Goal: Feedback & Contribution: Contribute content

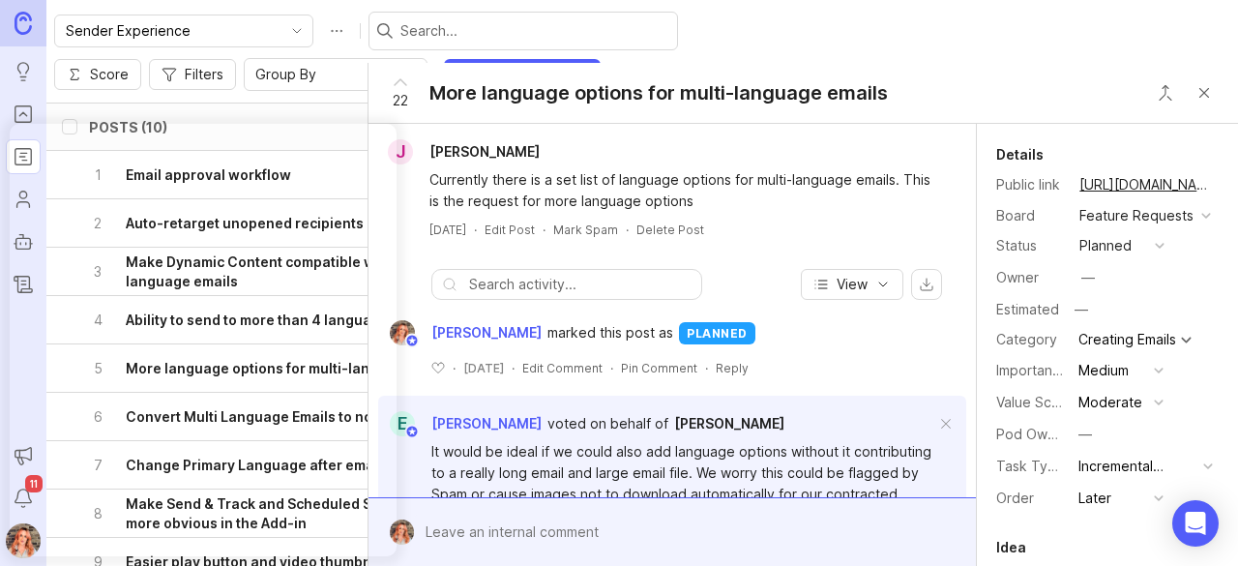
scroll to position [4013, 0]
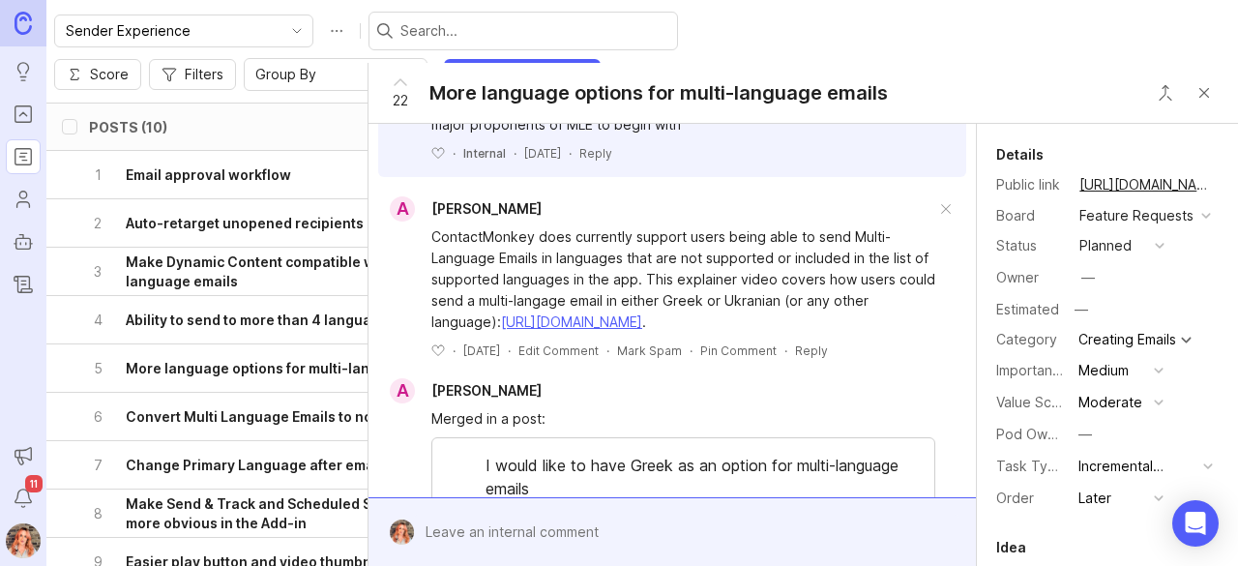
click at [1205, 97] on button "Close button" at bounding box center [1204, 92] width 39 height 39
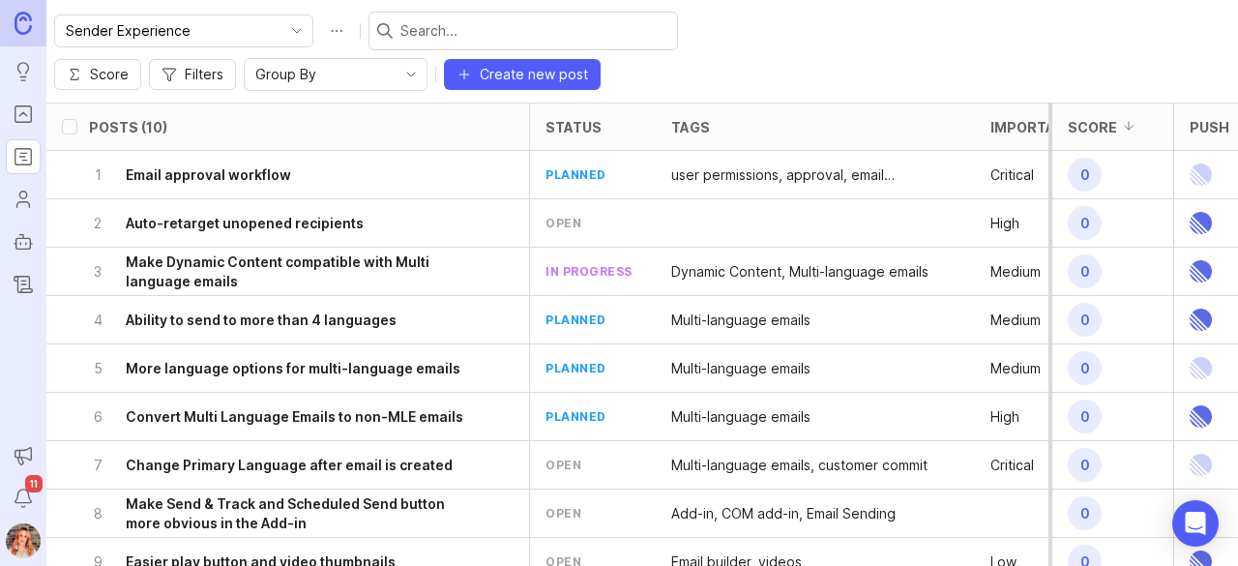
click at [259, 407] on h6 "Convert Multi Language Emails to non-MLE emails" at bounding box center [295, 416] width 338 height 19
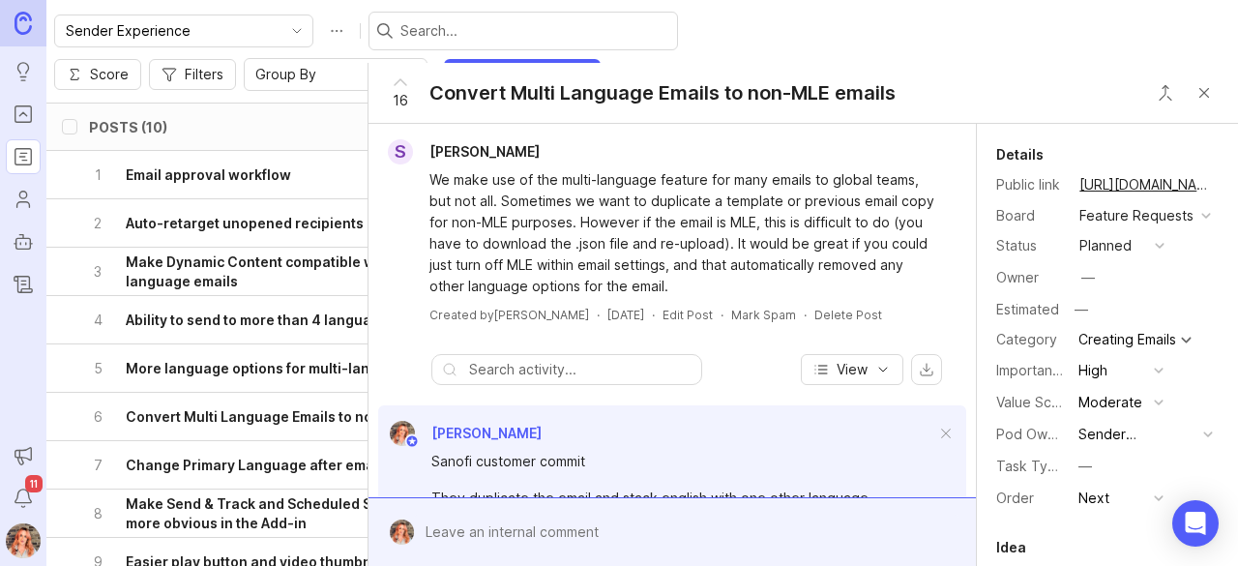
click at [1203, 100] on button "Close button" at bounding box center [1204, 92] width 39 height 39
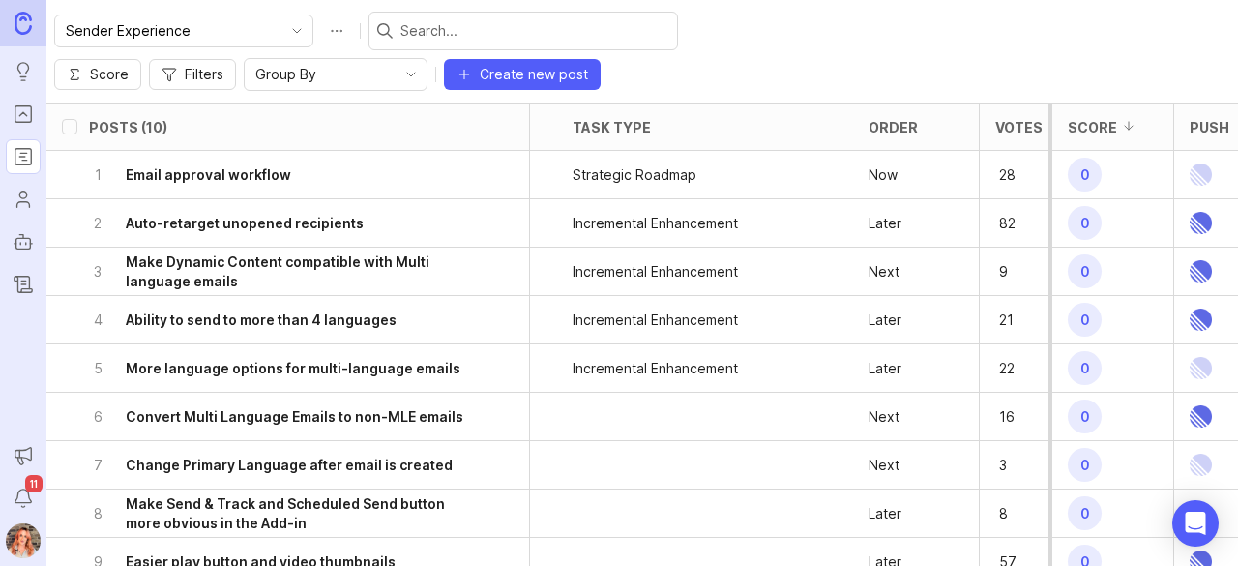
scroll to position [0, 745]
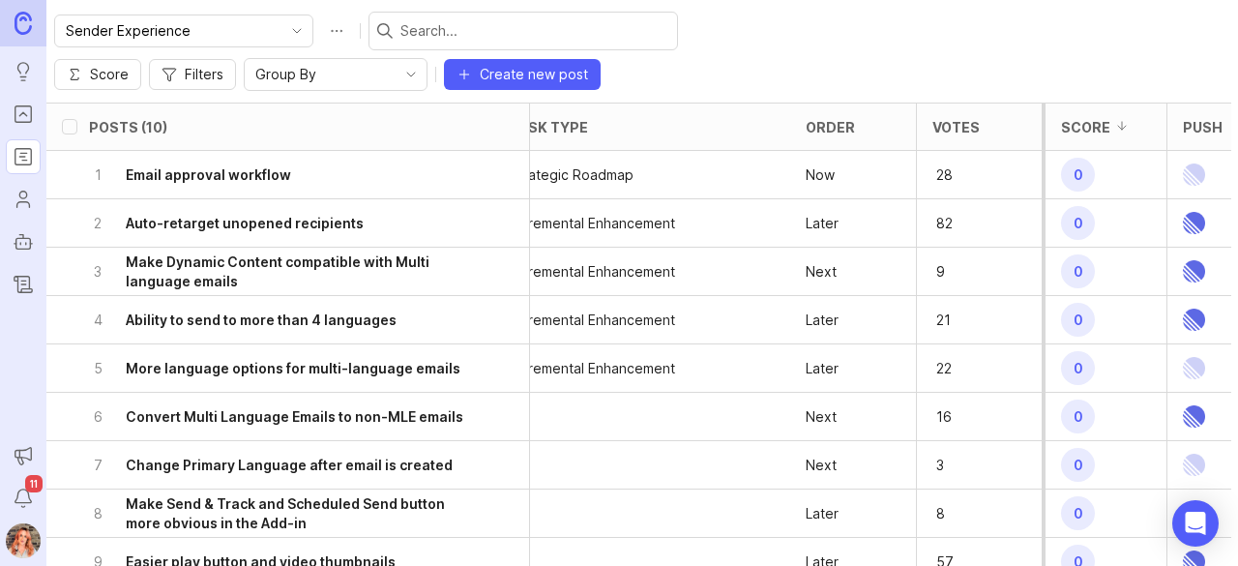
click at [396, 59] on div "Group By" at bounding box center [320, 74] width 151 height 31
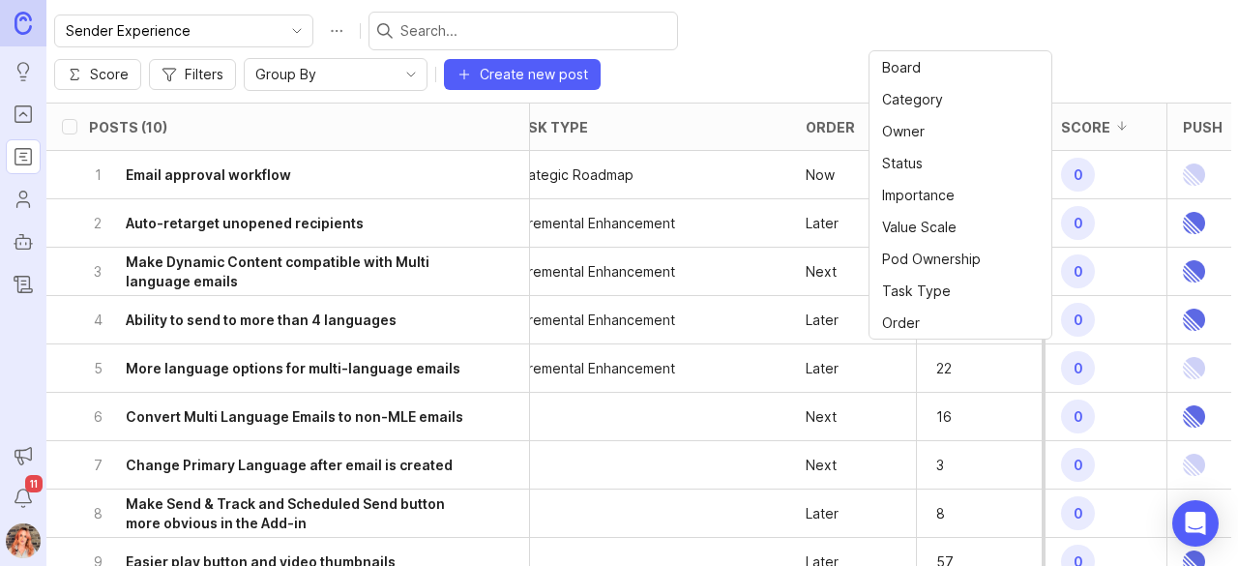
click at [177, 67] on icon "button" at bounding box center [169, 74] width 15 height 15
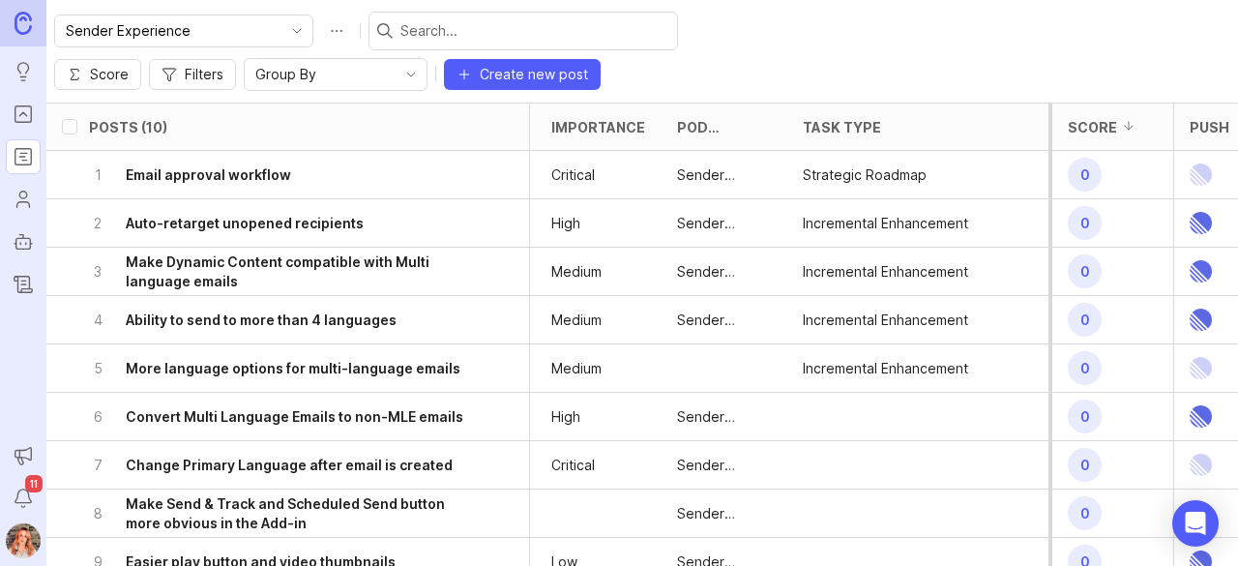
scroll to position [0, 745]
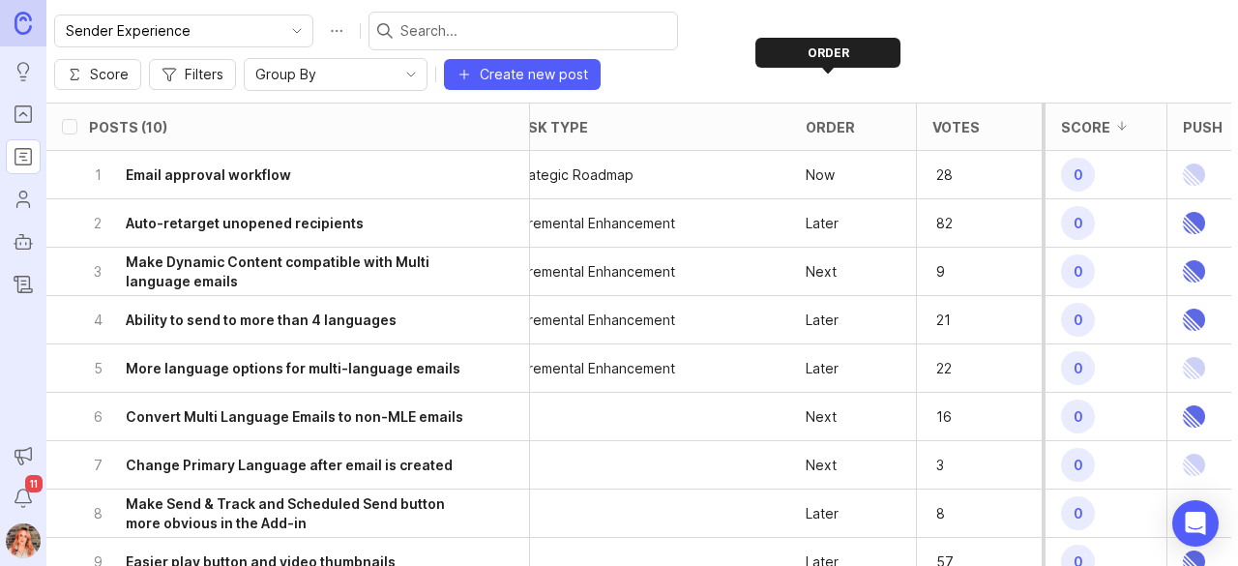
click at [817, 120] on div "Order" at bounding box center [830, 127] width 49 height 15
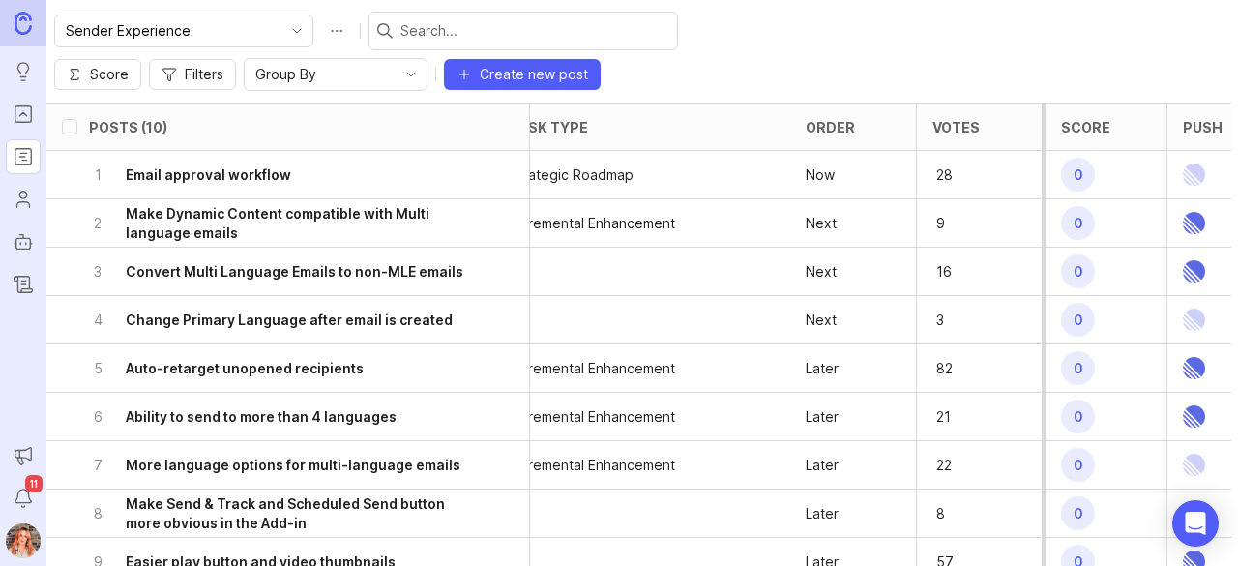
click at [244, 407] on h6 "Ability to send to more than 4 languages" at bounding box center [261, 416] width 271 height 19
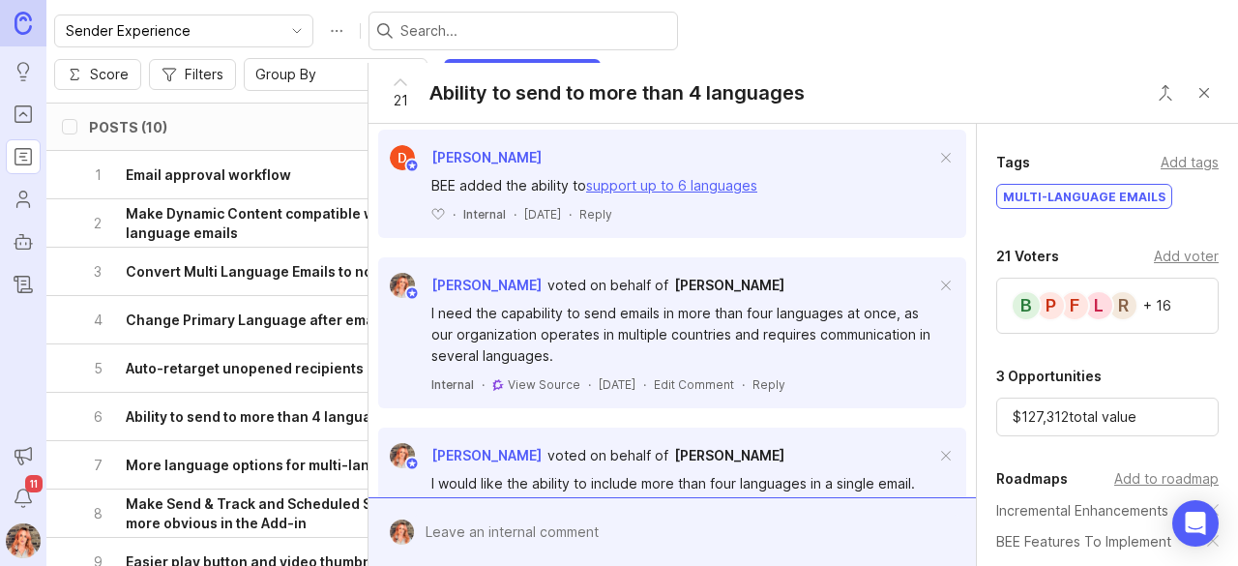
scroll to position [917, 0]
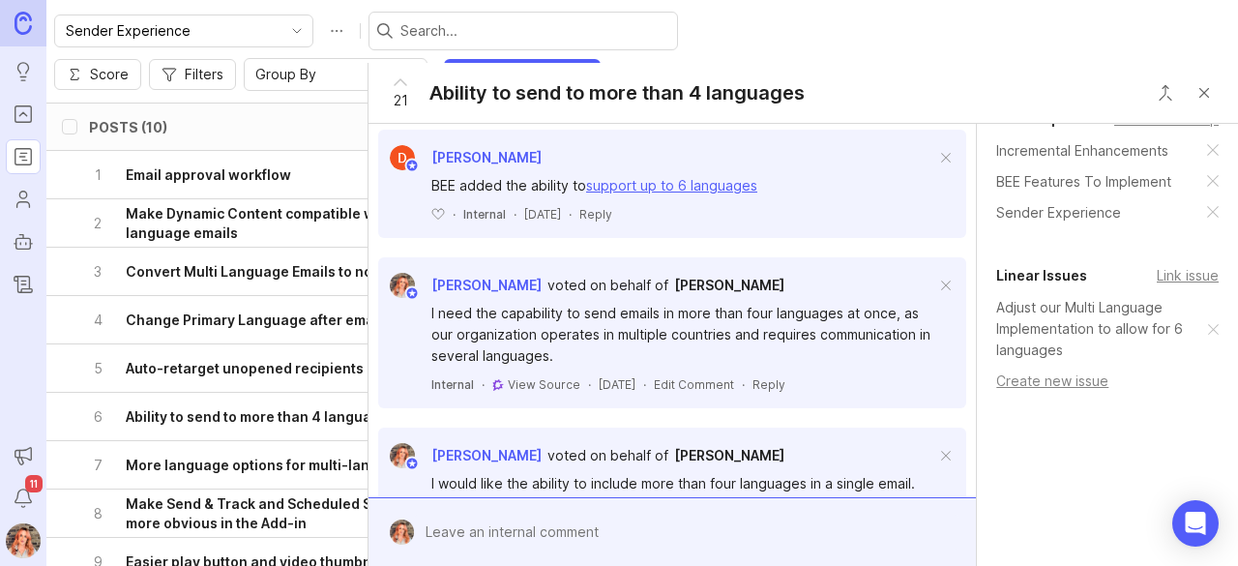
click at [308, 456] on h6 "More language options for multi-language emails" at bounding box center [293, 465] width 335 height 19
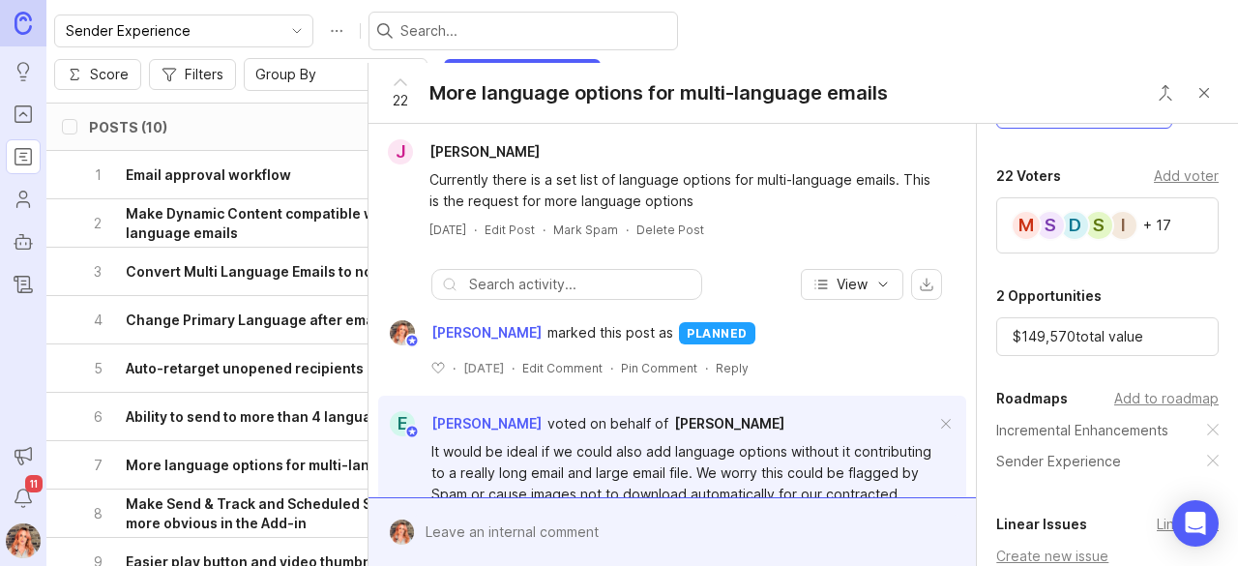
scroll to position [812, 0]
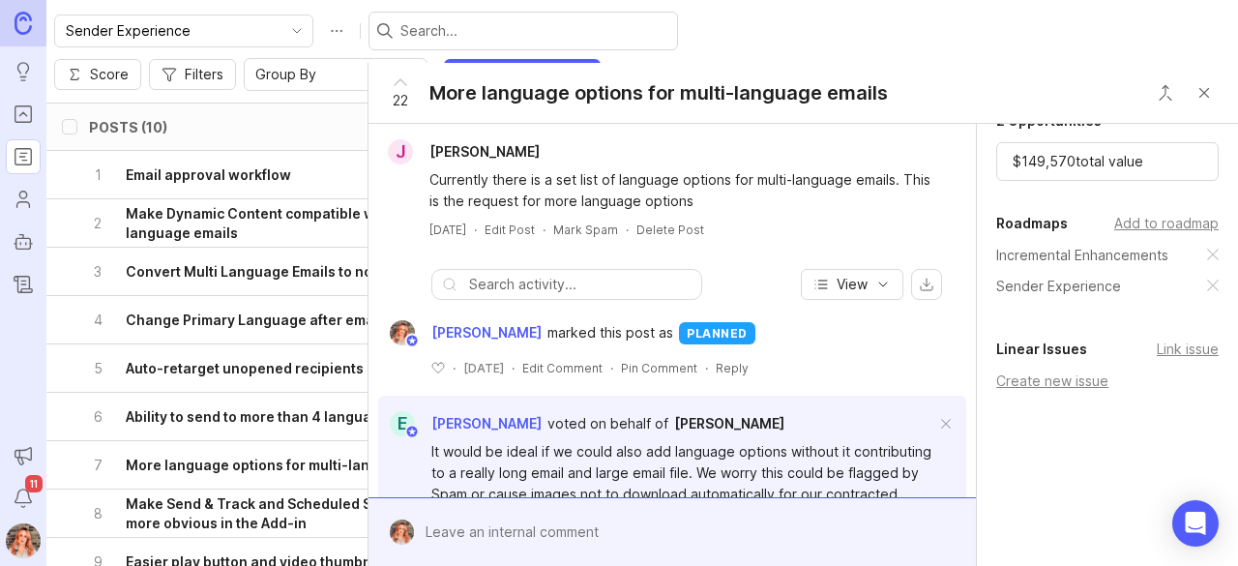
click at [268, 494] on h6 "Make Send & Track and Scheduled Send button more obvious in the Add-in" at bounding box center [300, 513] width 349 height 39
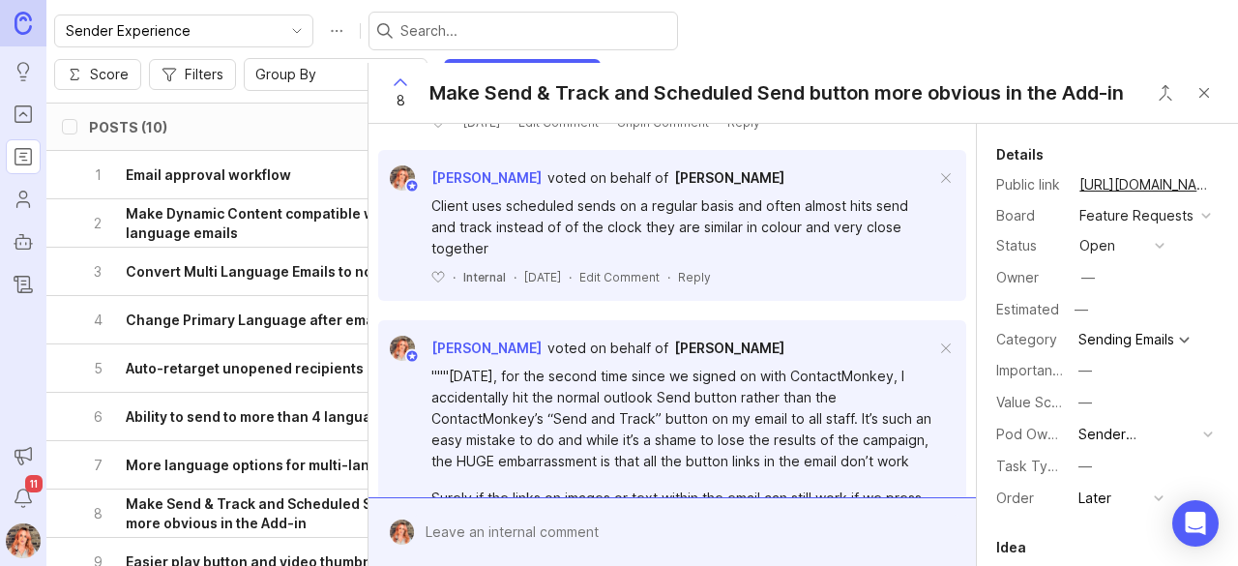
scroll to position [2278, 0]
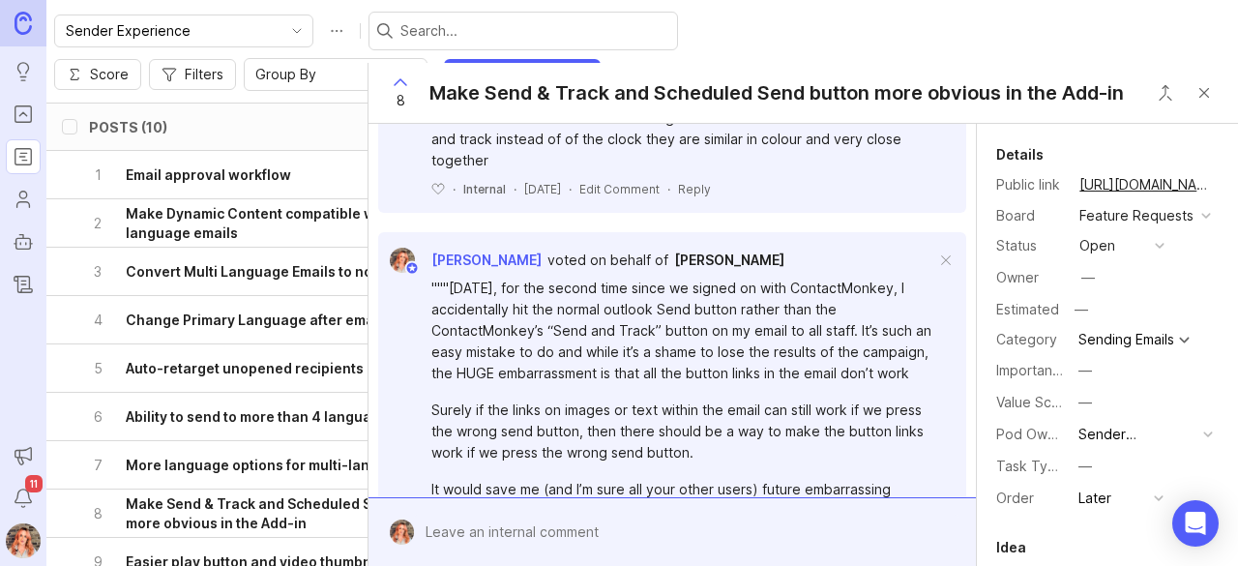
click at [1208, 96] on button "Close button" at bounding box center [1204, 92] width 39 height 39
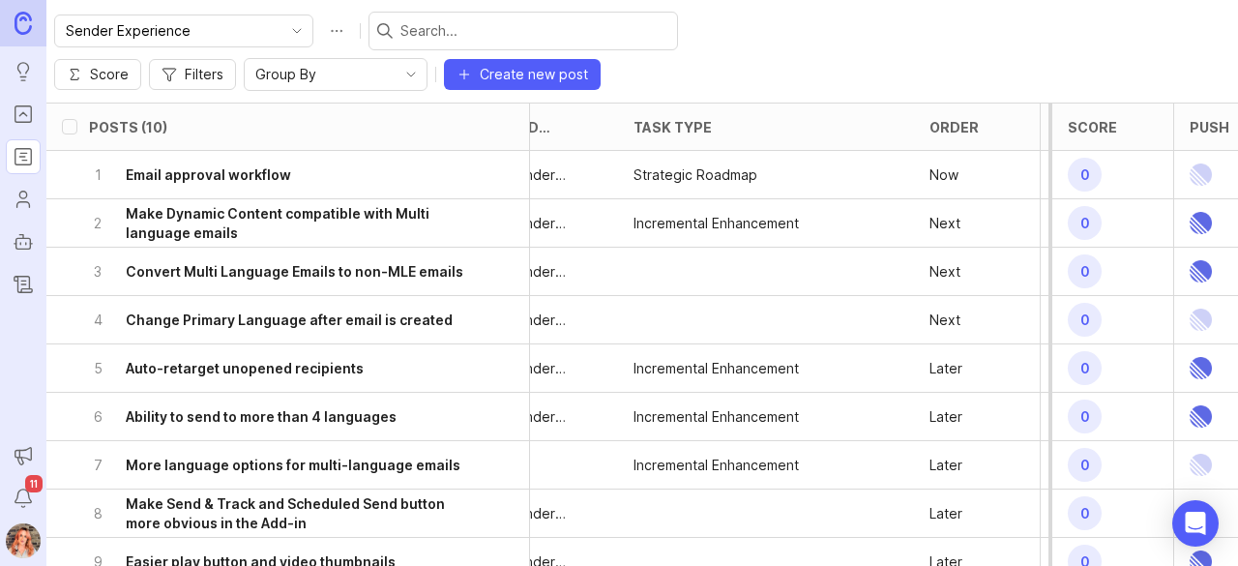
scroll to position [0, 607]
click at [696, 248] on div at bounding box center [767, 272] width 296 height 48
click at [451, 262] on h6 "Convert Multi Language Emails to non-MLE emails" at bounding box center [295, 271] width 338 height 19
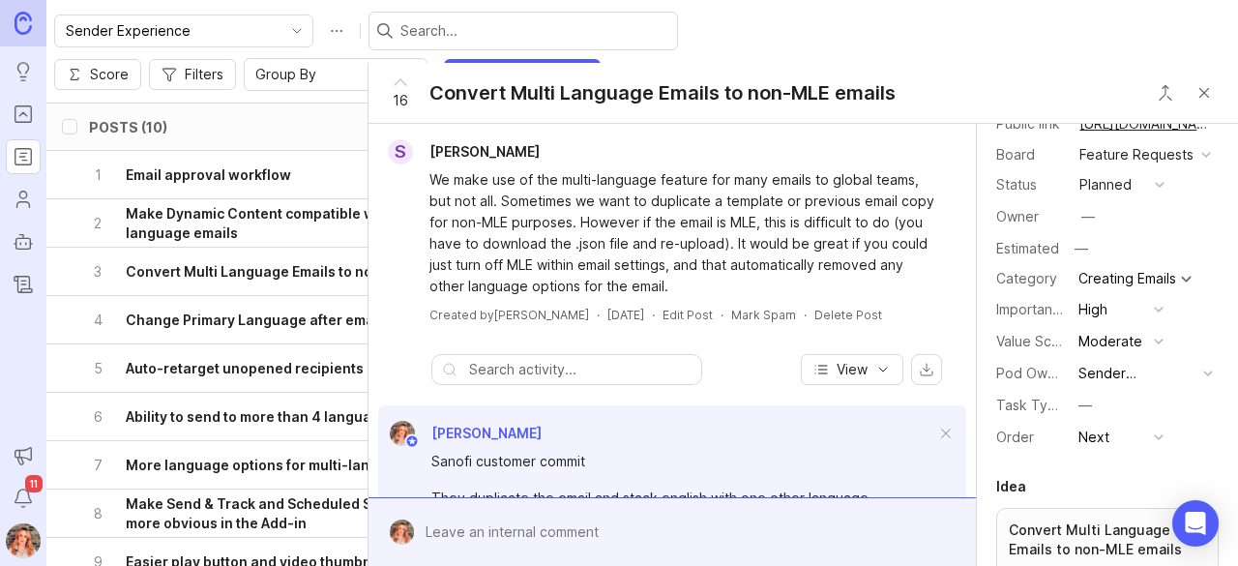
scroll to position [62, 0]
click at [1086, 415] on div "—" at bounding box center [1085, 404] width 14 height 21
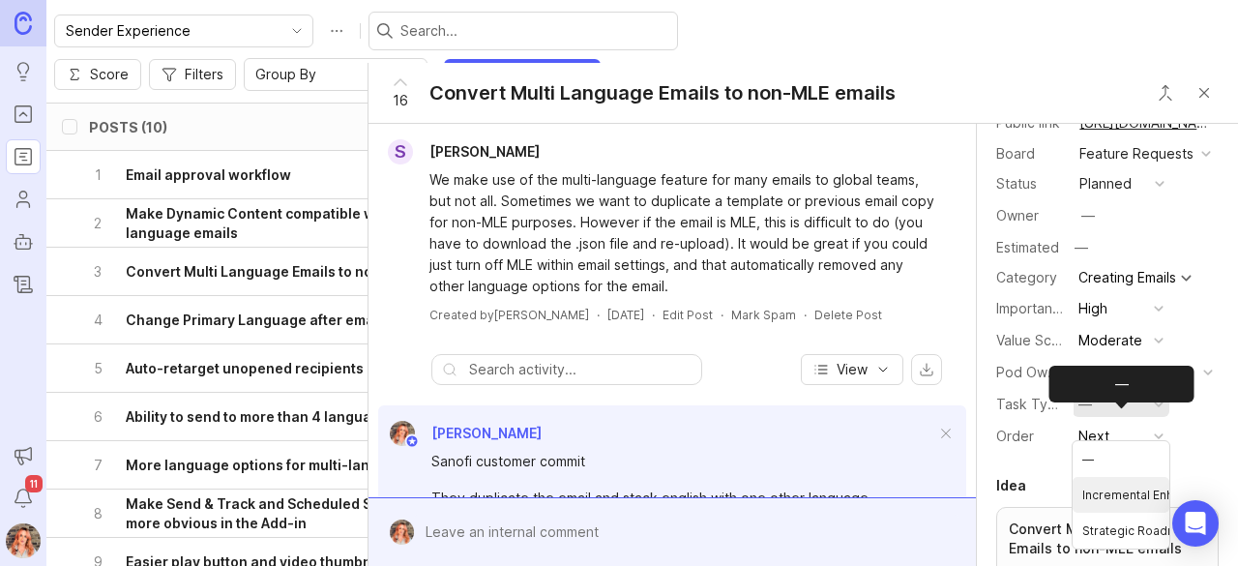
click at [1102, 488] on Enhancement "Incremental Enhancement" at bounding box center [1121, 495] width 97 height 36
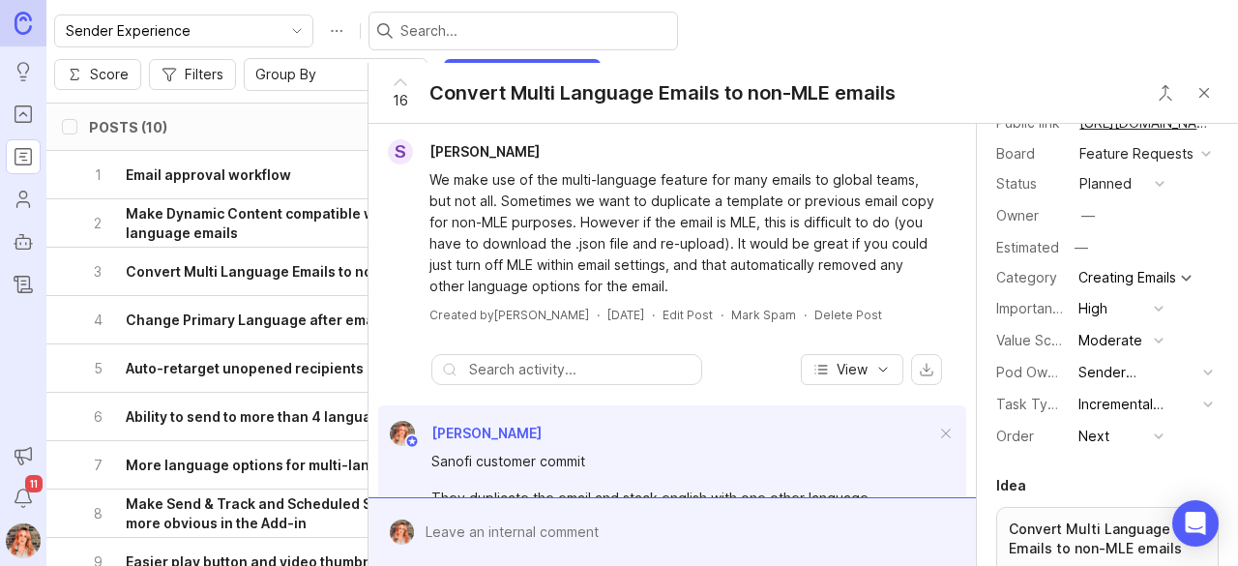
click at [257, 344] on div "5 Auto-retarget unopened recipients" at bounding box center [282, 367] width 386 height 47
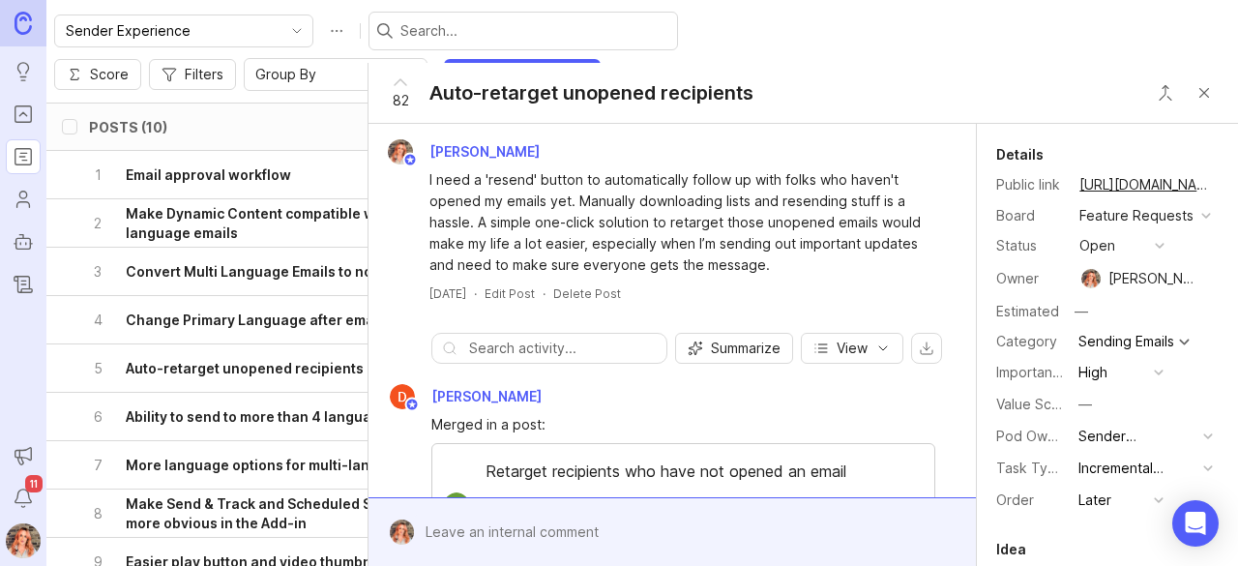
click at [267, 310] on h6 "Change Primary Language after email is created" at bounding box center [289, 319] width 327 height 19
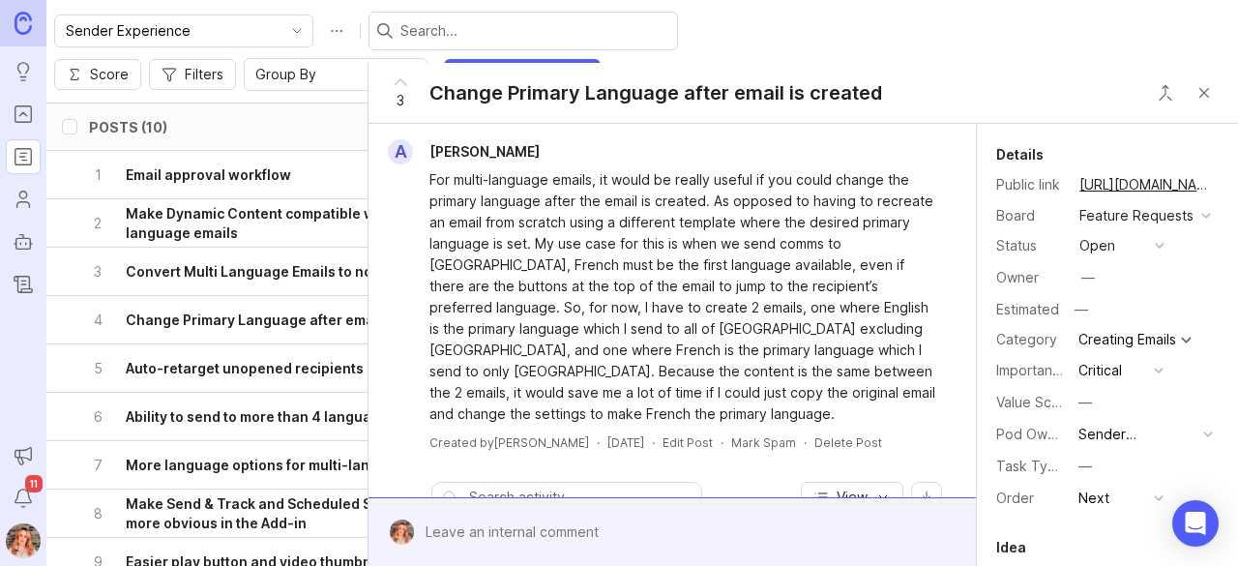
click at [1087, 477] on div "—" at bounding box center [1085, 466] width 14 height 21
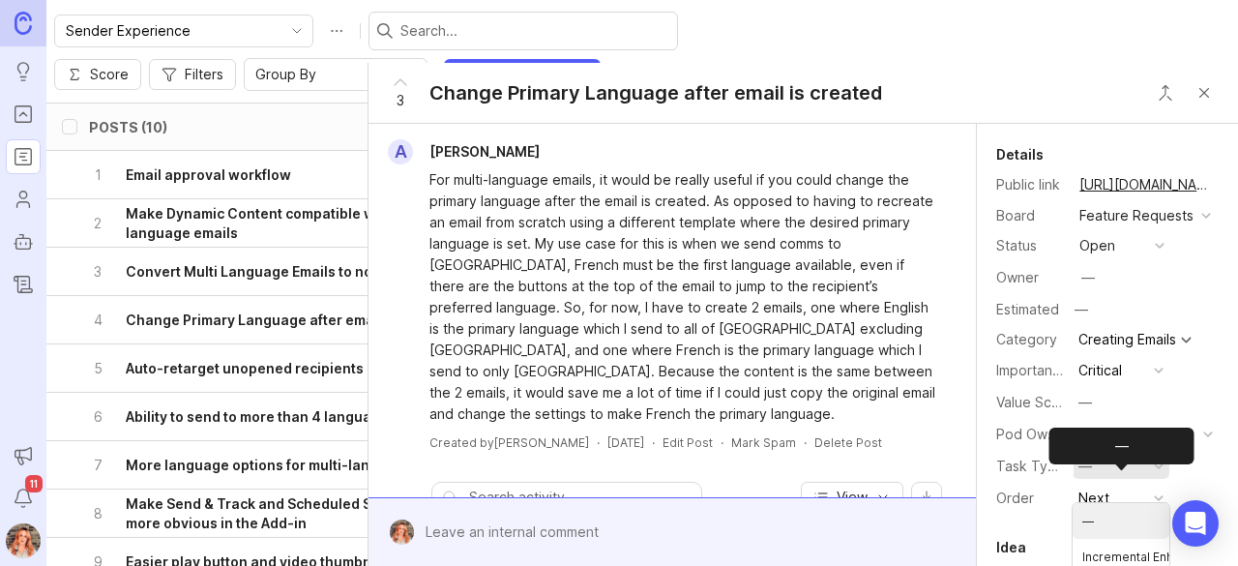
scroll to position [8, 0]
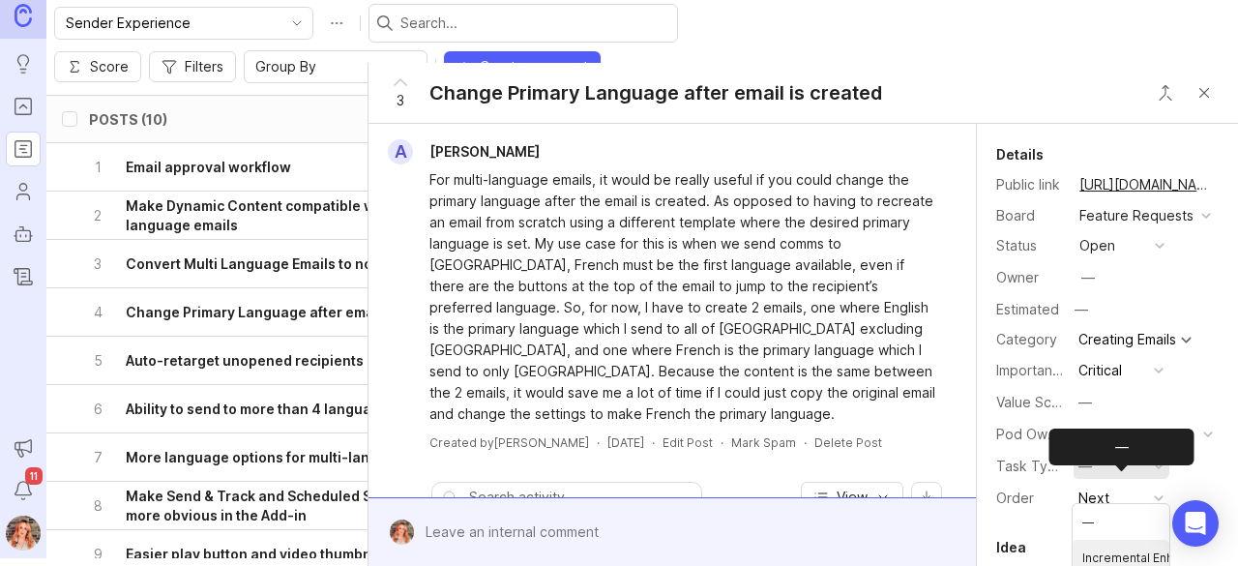
click at [1093, 548] on Enhancement "Incremental Enhancement" at bounding box center [1121, 558] width 97 height 36
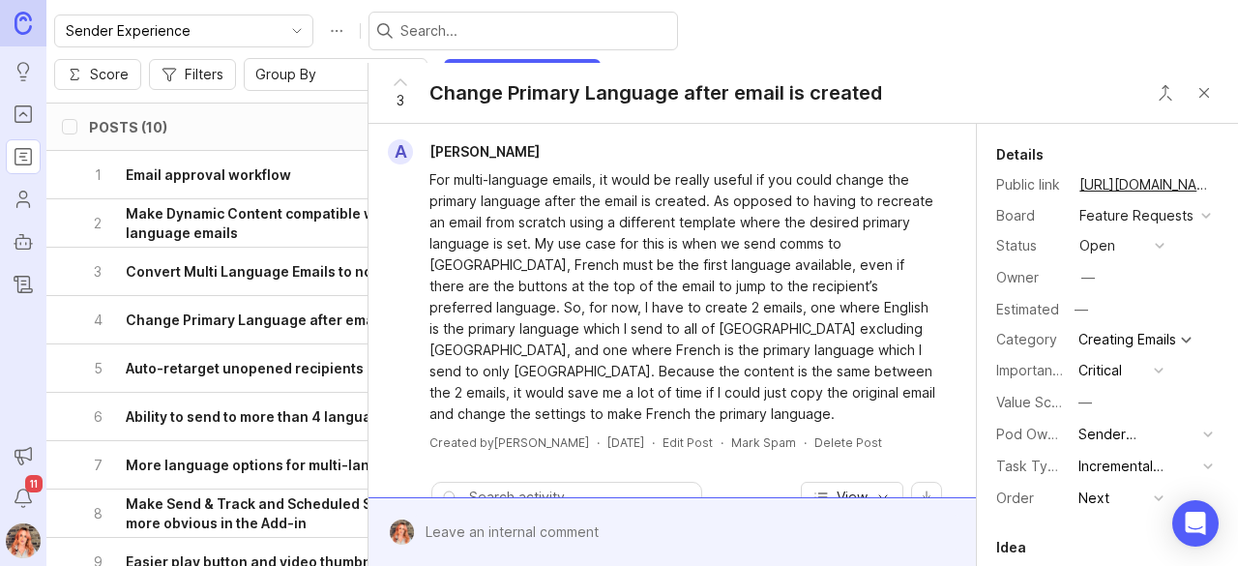
click at [182, 441] on div "7 More language options for multi-language emails" at bounding box center [282, 464] width 386 height 47
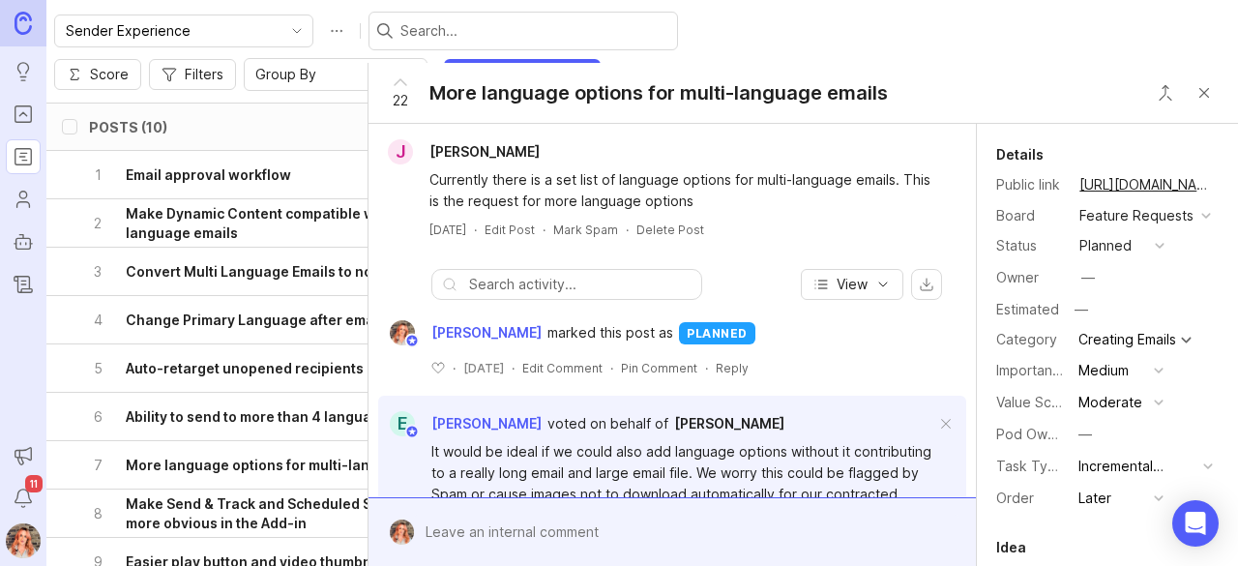
click at [17, 115] on icon "Portal" at bounding box center [23, 114] width 21 height 23
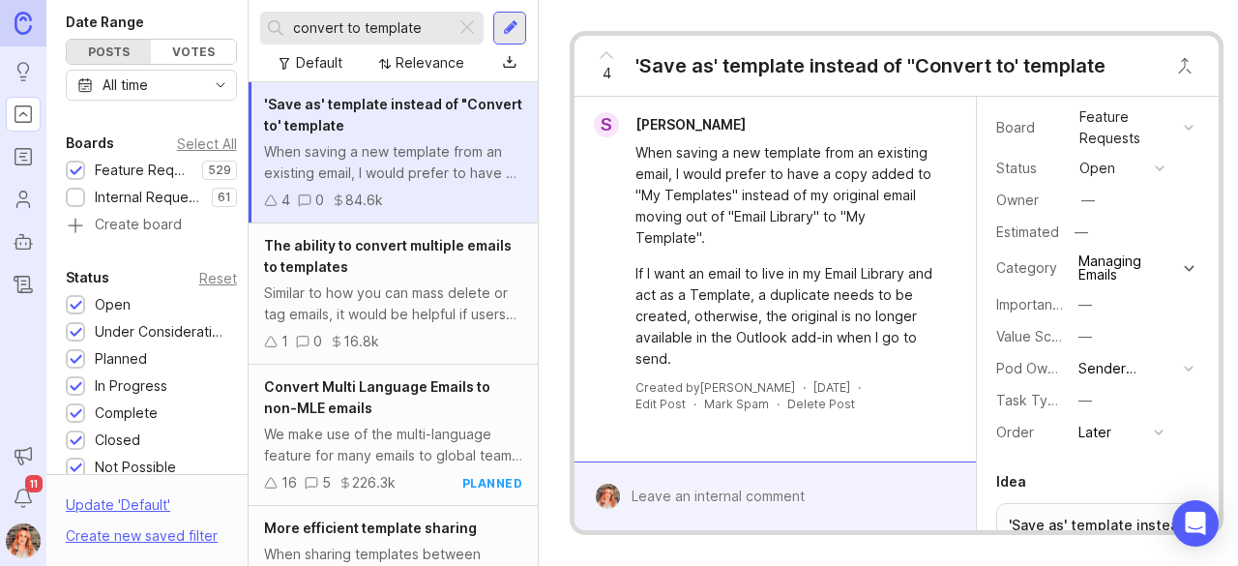
scroll to position [25, 0]
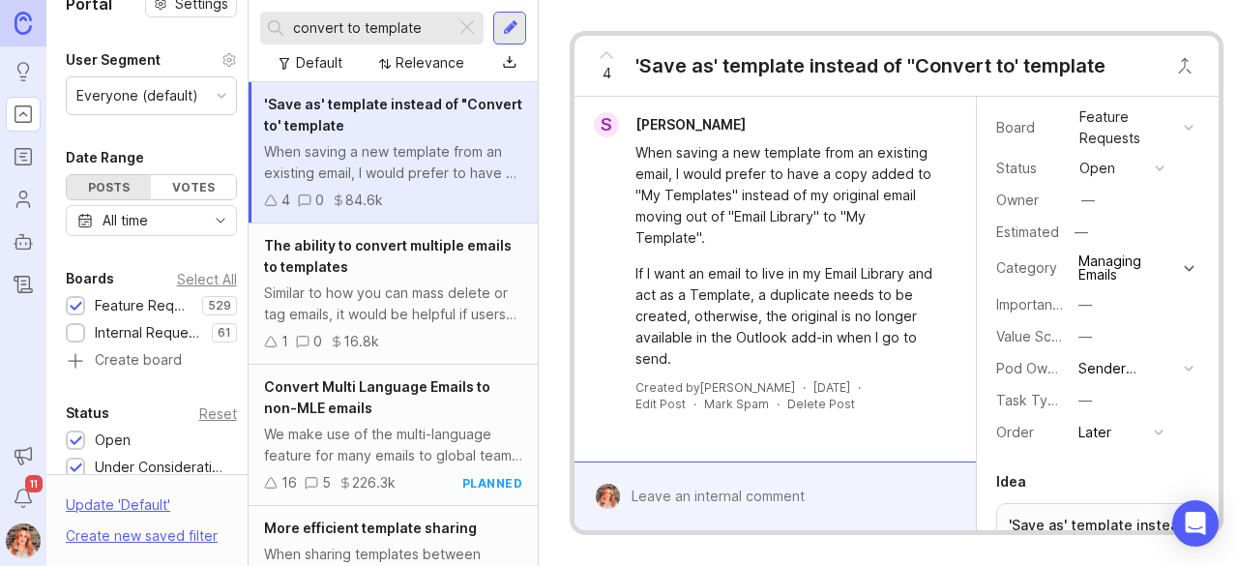
click at [417, 283] on div "Similar to how you can mass delete or tag emails, it would be helpful if users …" at bounding box center [393, 303] width 258 height 43
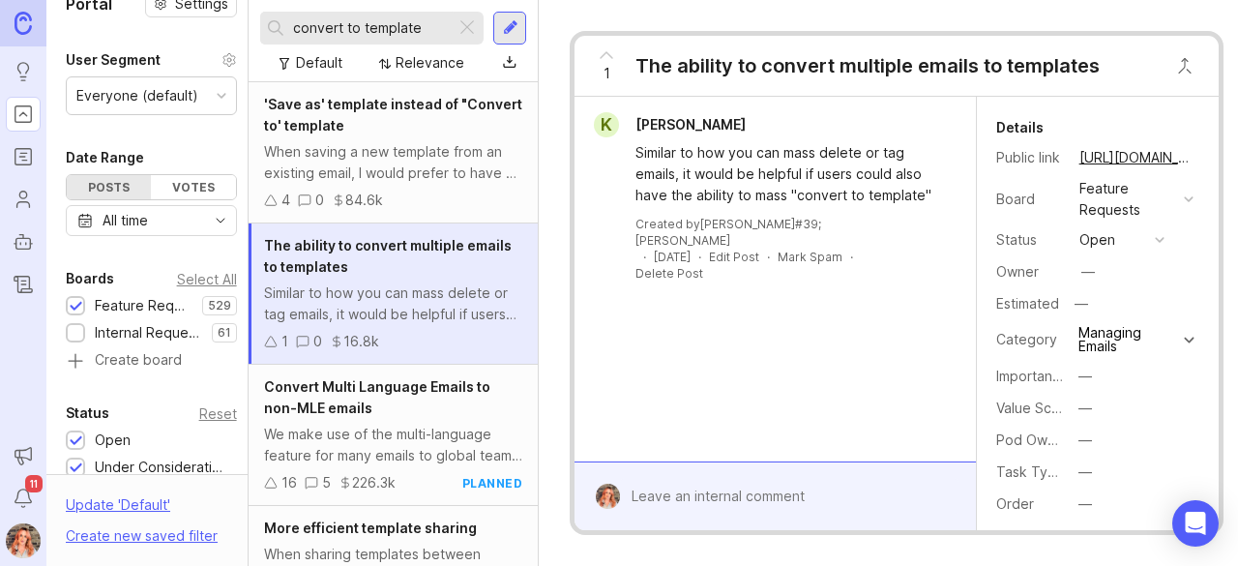
scroll to position [23, 0]
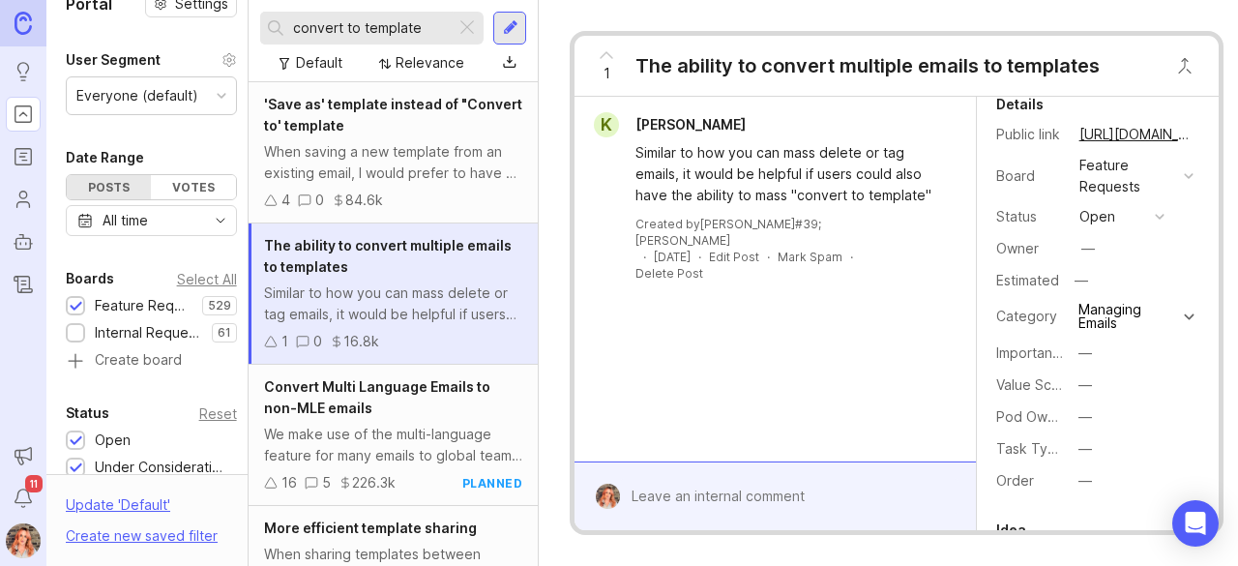
click at [1080, 404] on button "—" at bounding box center [1121, 416] width 97 height 25
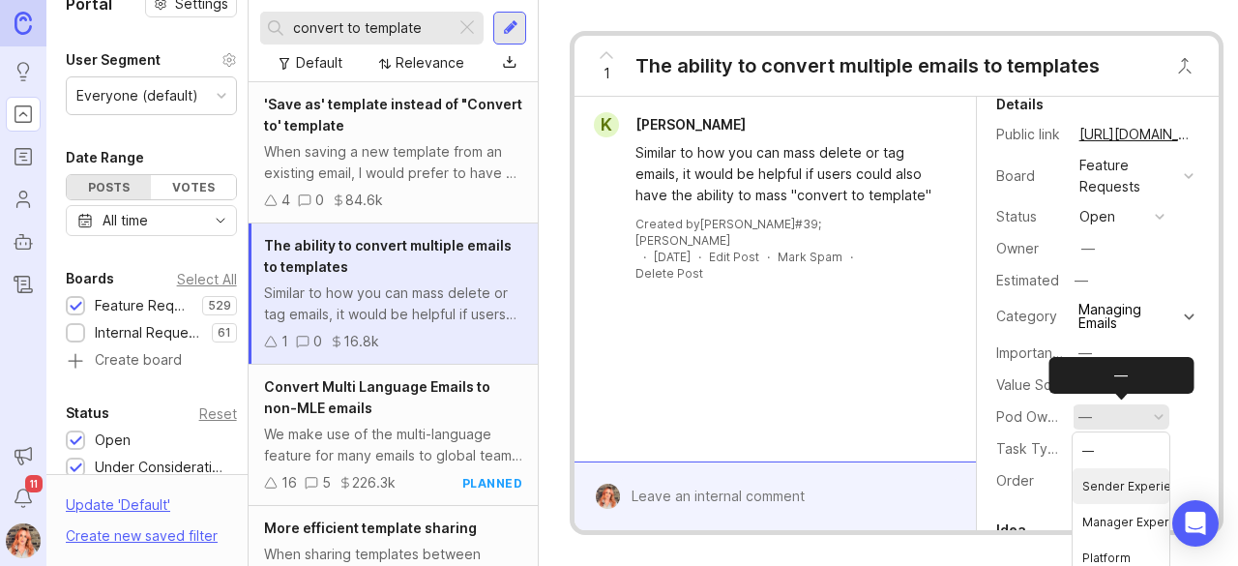
click at [1106, 487] on Experience "Sender Experience" at bounding box center [1121, 486] width 97 height 36
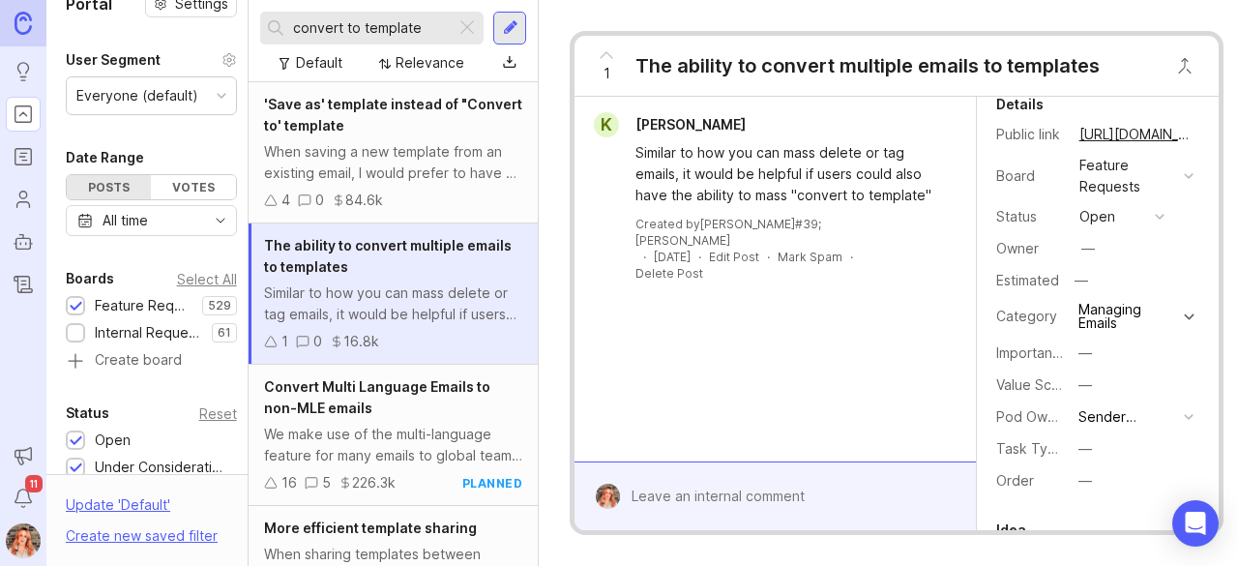
click at [804, 165] on div "Similar to how you can mass delete or tag emails, it would be helpful if users …" at bounding box center [785, 174] width 301 height 64
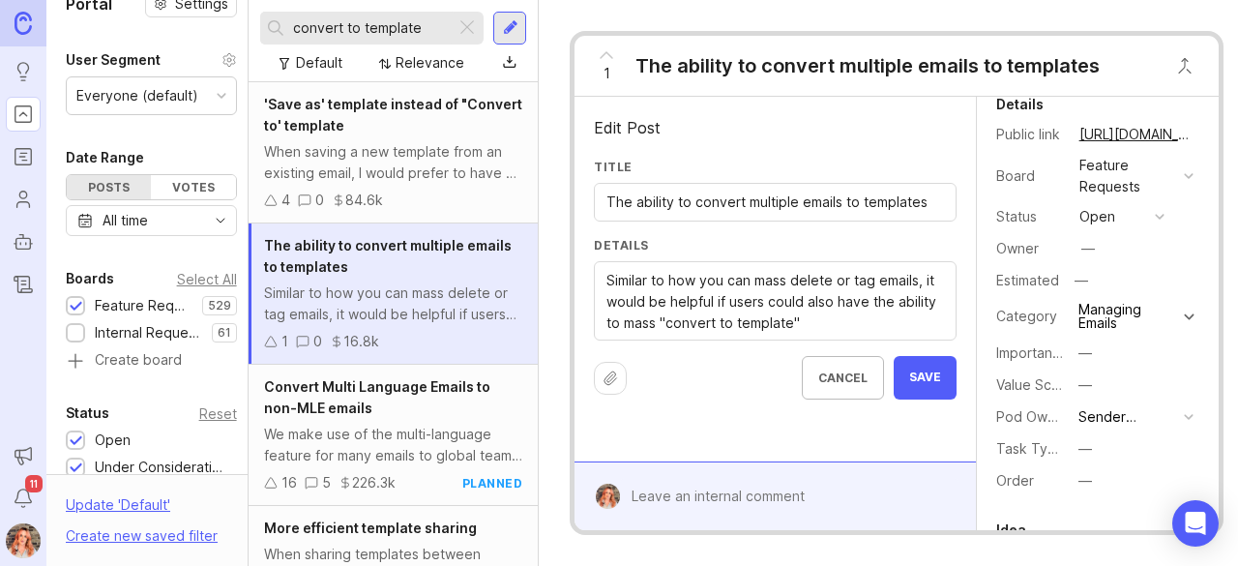
drag, startPoint x: 796, startPoint y: 199, endPoint x: 596, endPoint y: 191, distance: 200.4
click at [596, 191] on div "The ability to convert multiple emails to templates" at bounding box center [775, 202] width 362 height 39
drag, startPoint x: 803, startPoint y: 198, endPoint x: 1137, endPoint y: 234, distance: 336.5
click at [1137, 234] on div "Edit Post Title Bulk "Save as template" emails to templates Details Similar to …" at bounding box center [895, 313] width 643 height 433
click at [765, 200] on input "Bulk "Save as template" emails" at bounding box center [774, 201] width 337 height 21
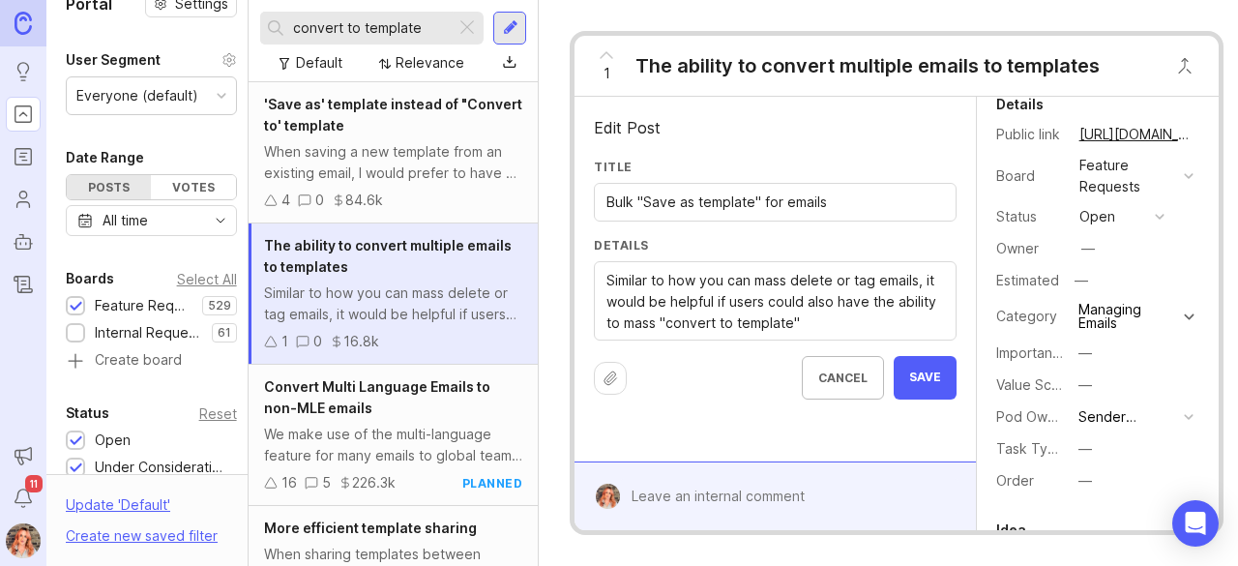
type input "Bulk "Save as template" for emails"
click at [915, 372] on span "Save" at bounding box center [925, 377] width 32 height 16
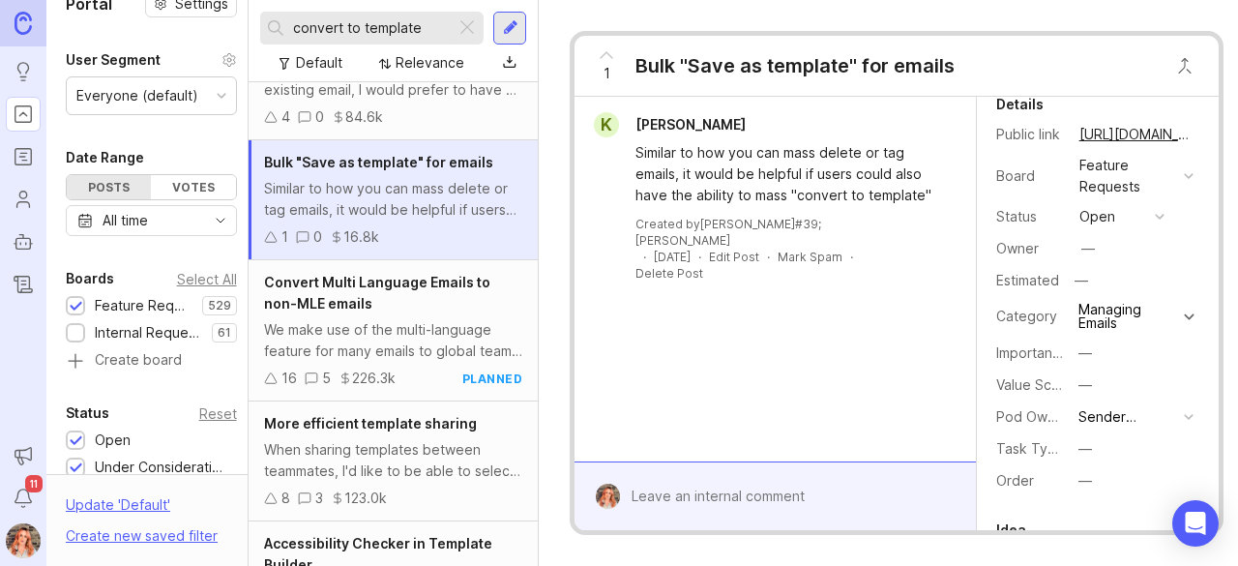
scroll to position [83, 0]
click at [358, 297] on span "Convert Multi Language Emails to non-MLE emails" at bounding box center [377, 293] width 226 height 38
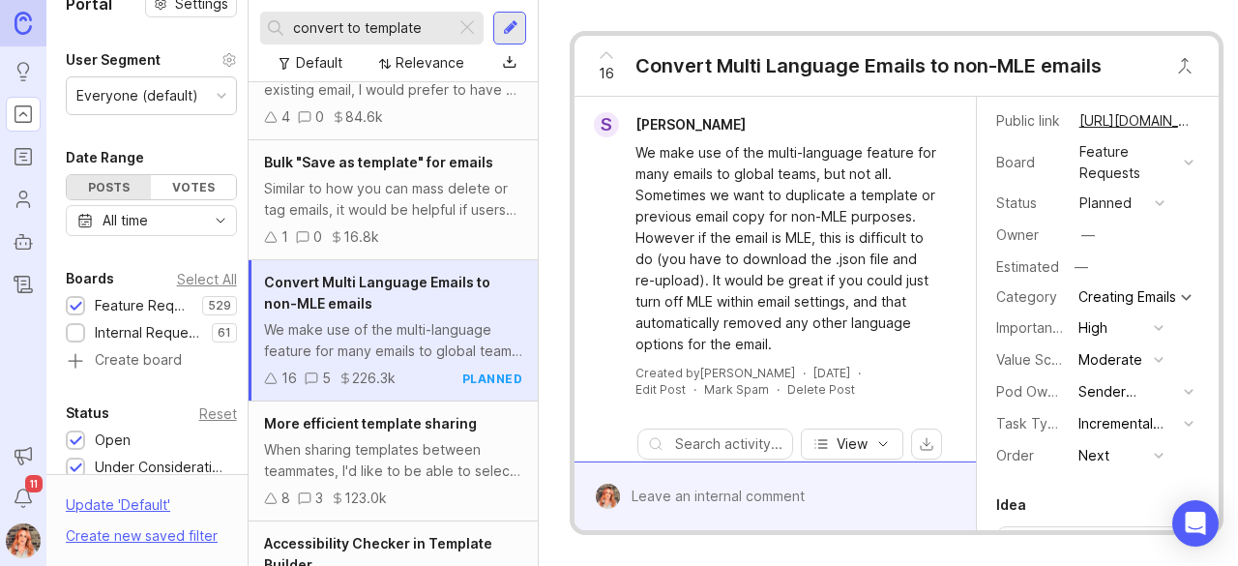
scroll to position [39, 0]
click at [373, 446] on div "When sharing templates between teammates, I'd like to be able to select from a …" at bounding box center [393, 460] width 258 height 43
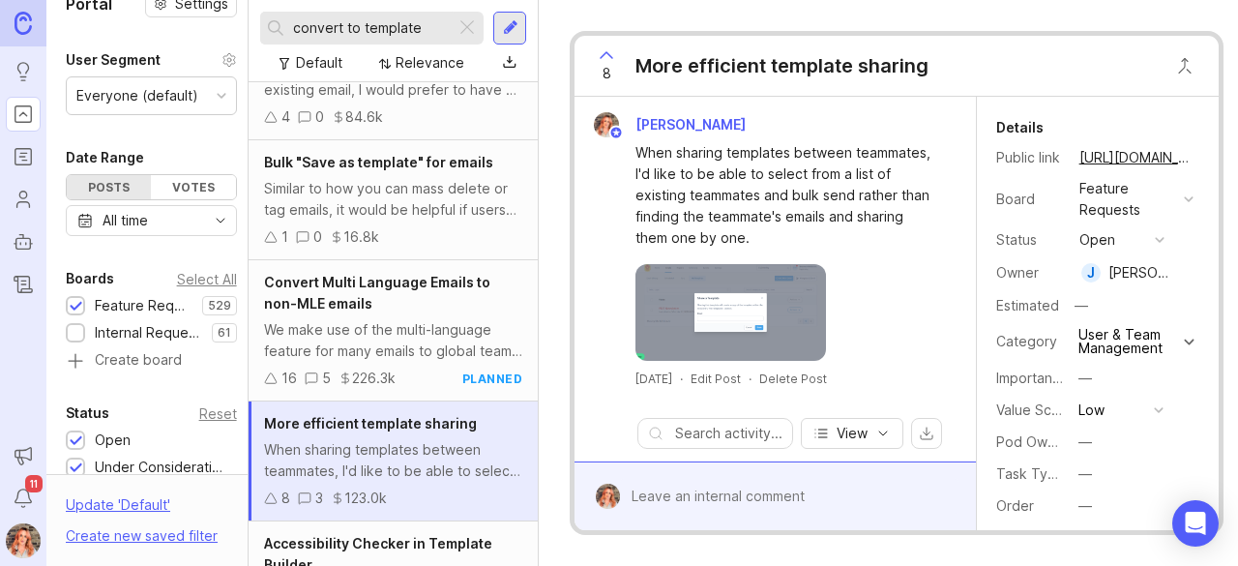
click at [693, 319] on img at bounding box center [730, 312] width 190 height 97
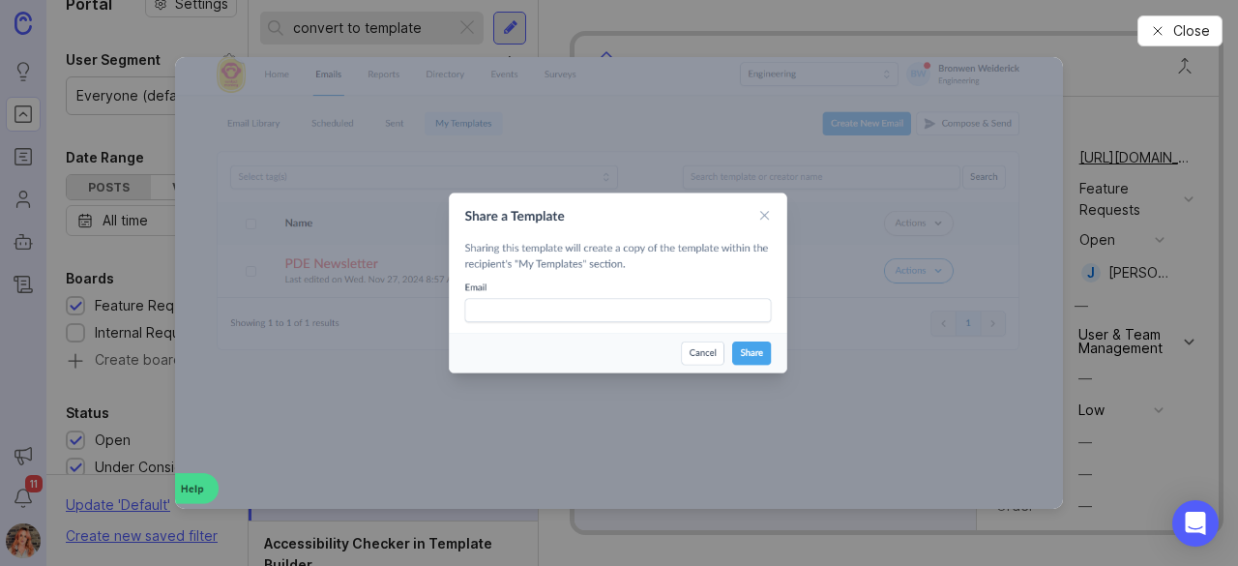
click at [727, 113] on img at bounding box center [619, 283] width 889 height 453
click at [773, 207] on img at bounding box center [619, 283] width 889 height 453
click at [1191, 34] on span "Close" at bounding box center [1191, 30] width 37 height 19
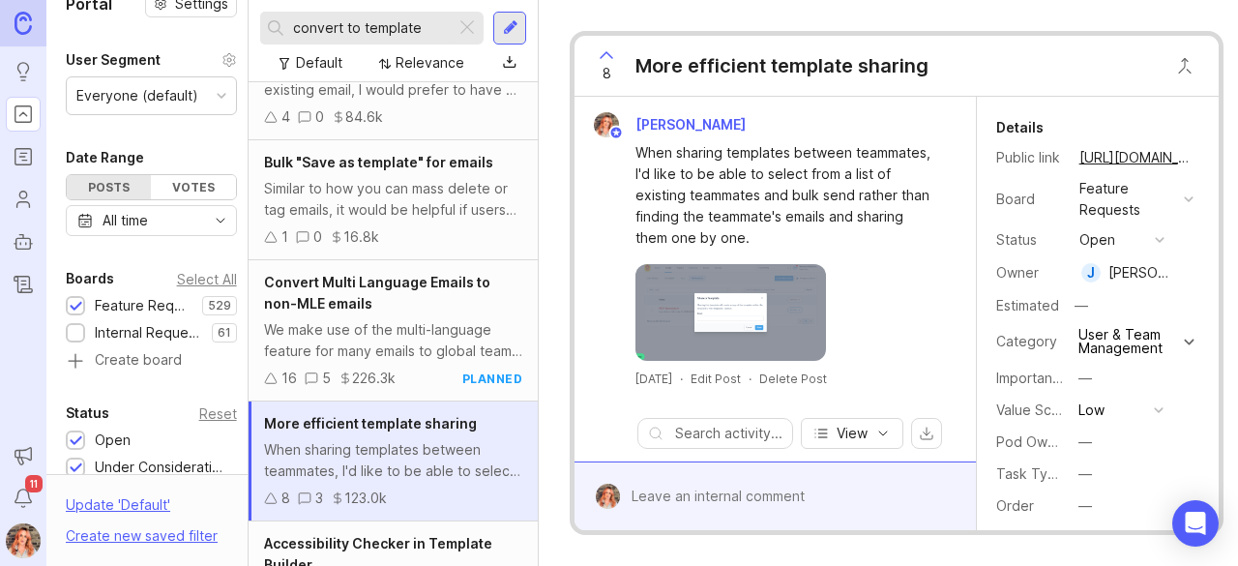
click at [1089, 441] on div "—" at bounding box center [1085, 441] width 14 height 21
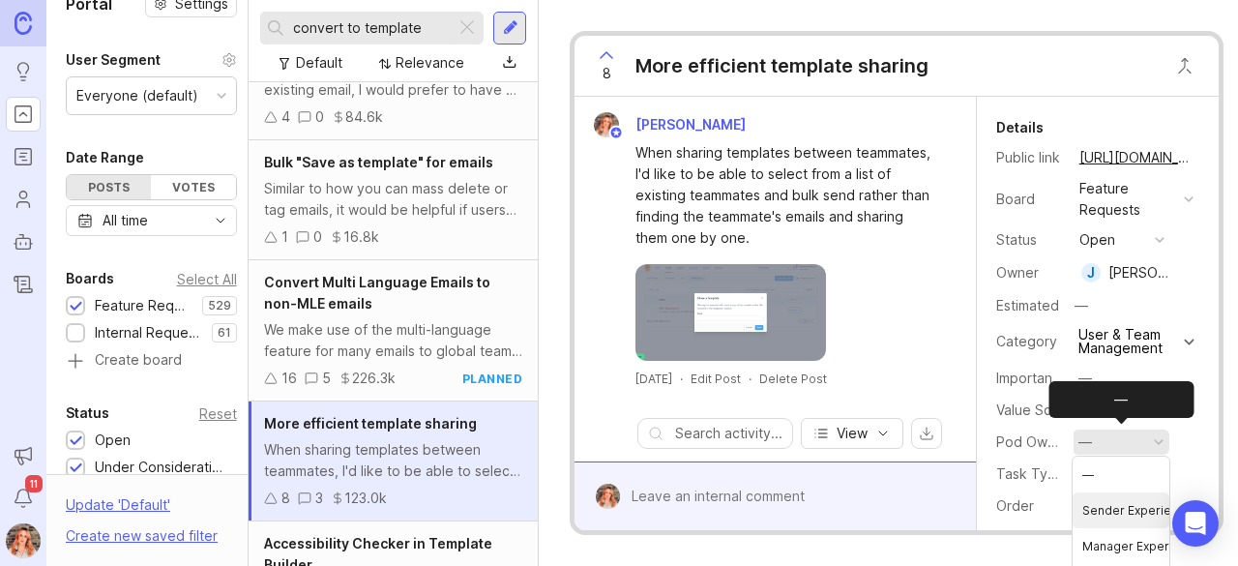
click at [1109, 508] on Experience "Sender Experience" at bounding box center [1121, 510] width 97 height 36
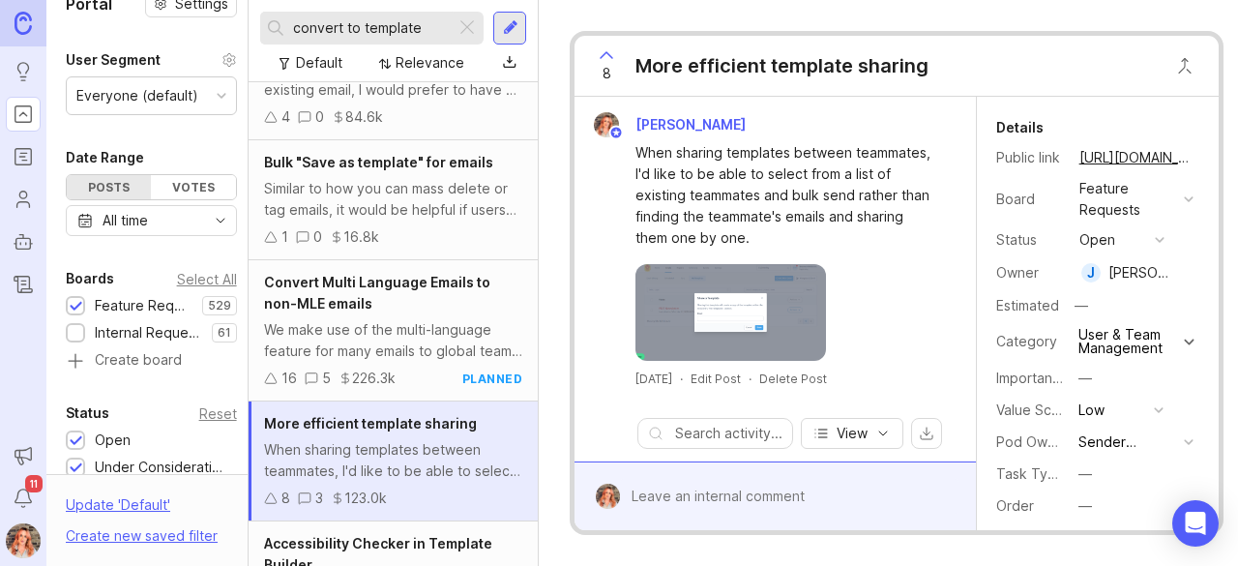
scroll to position [195, 0]
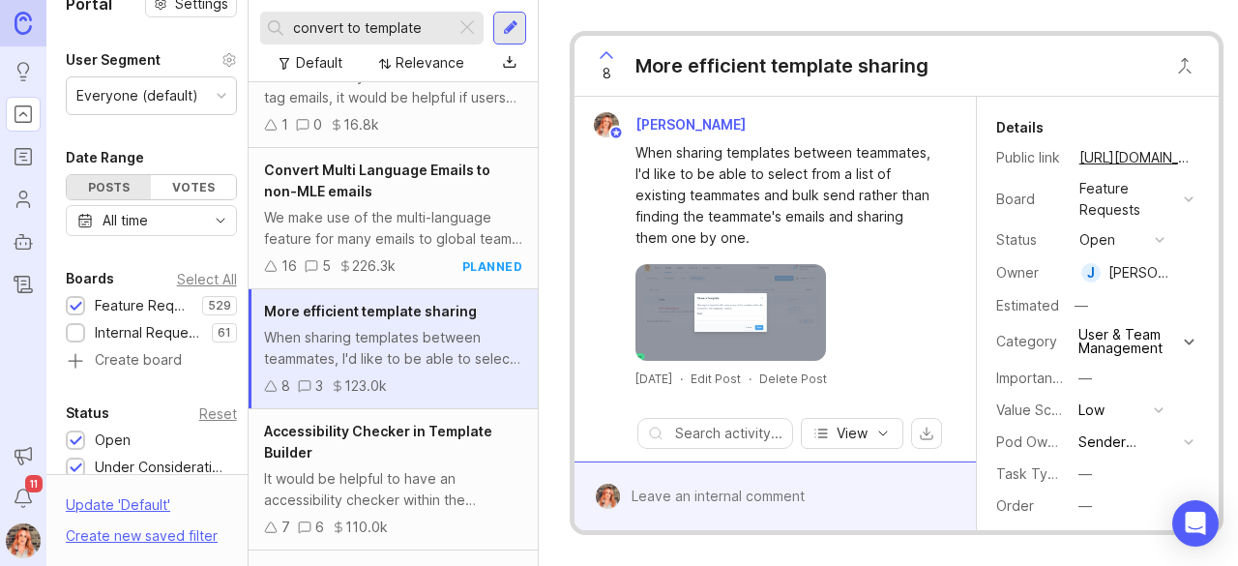
click at [412, 427] on span "Accessibility Checker in Template Builder" at bounding box center [378, 442] width 228 height 38
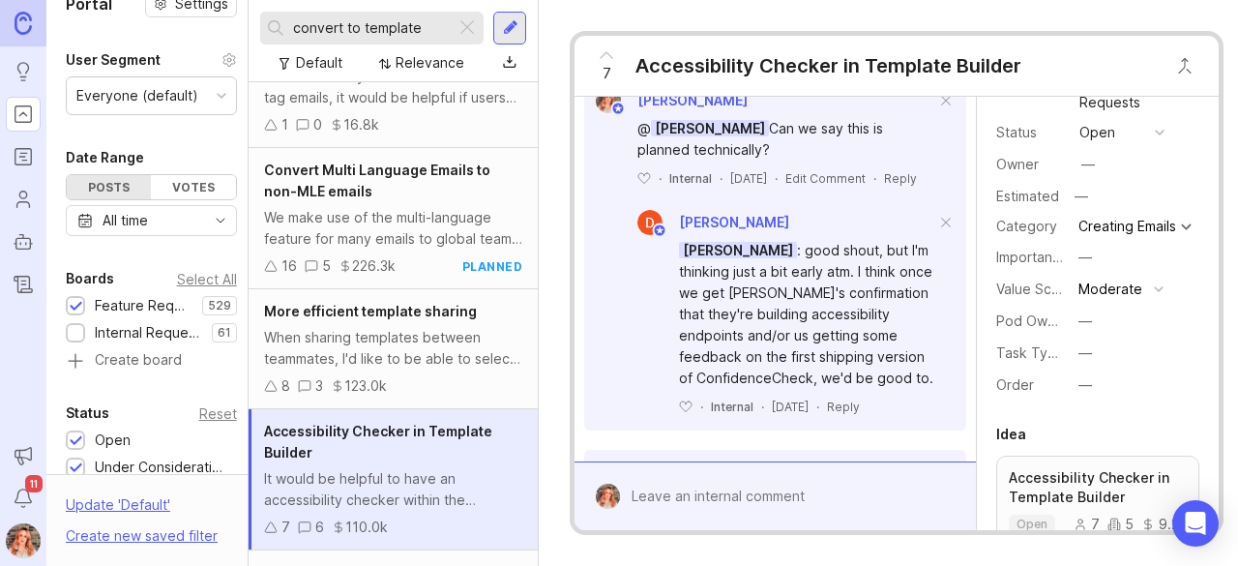
scroll to position [277, 0]
click at [1084, 324] on div "—" at bounding box center [1085, 320] width 14 height 21
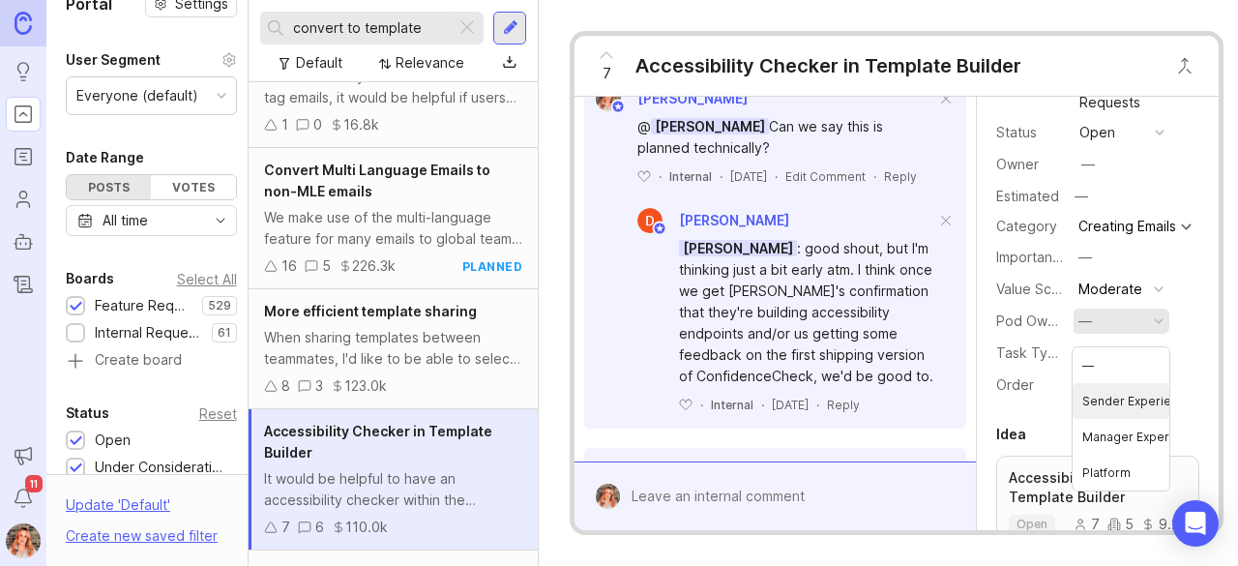
click at [1099, 391] on Experience "Sender Experience" at bounding box center [1121, 401] width 97 height 36
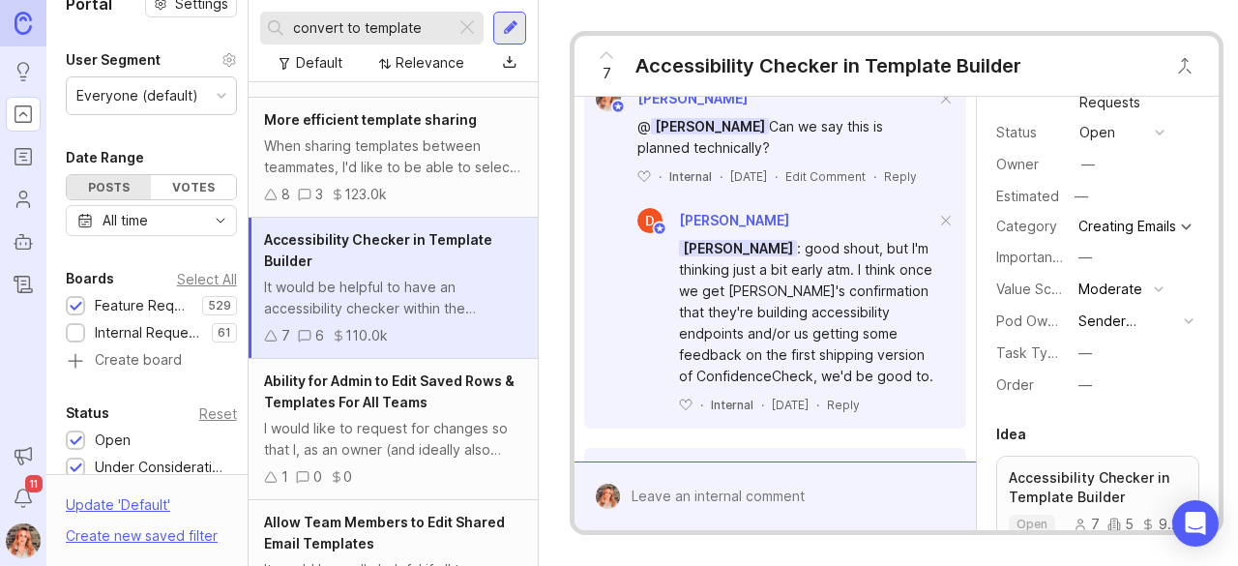
click at [385, 401] on span "Ability for Admin to Edit Saved Rows & Templates For All Teams" at bounding box center [389, 391] width 250 height 38
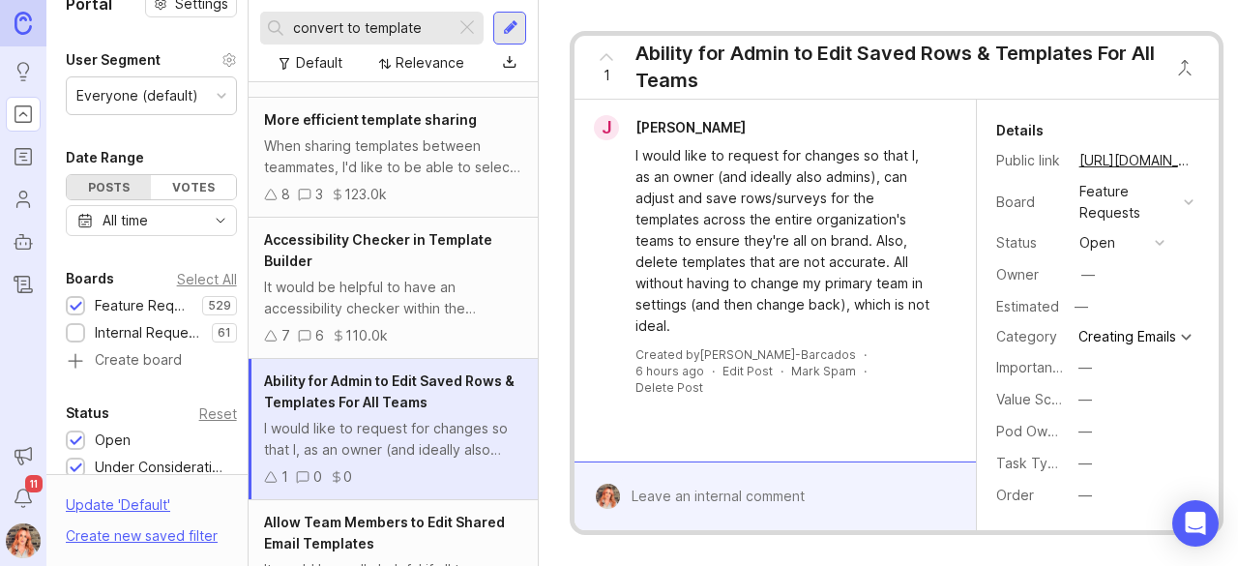
click at [1174, 493] on div "Order —" at bounding box center [1097, 495] width 203 height 27
click at [1164, 264] on div "Owner —" at bounding box center [1097, 274] width 203 height 29
